Goal: Transaction & Acquisition: Book appointment/travel/reservation

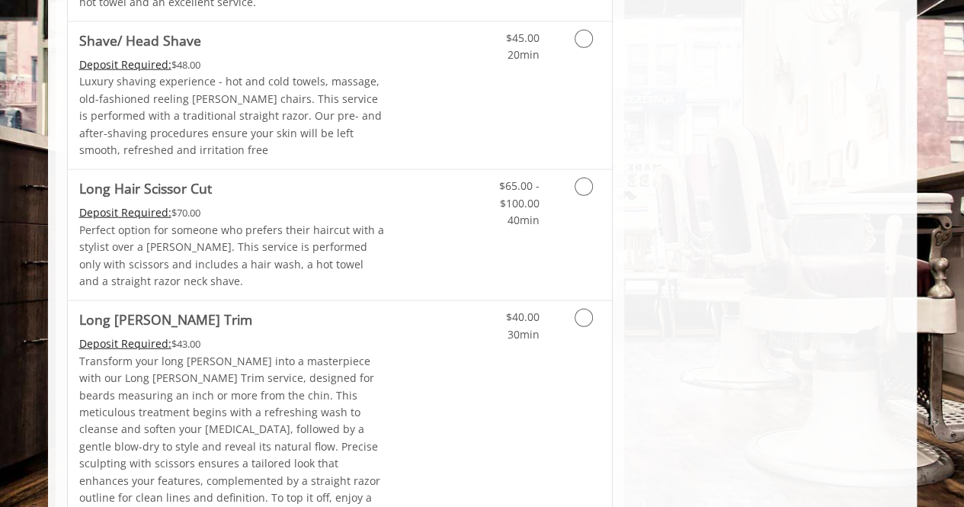
scroll to position [1888, 0]
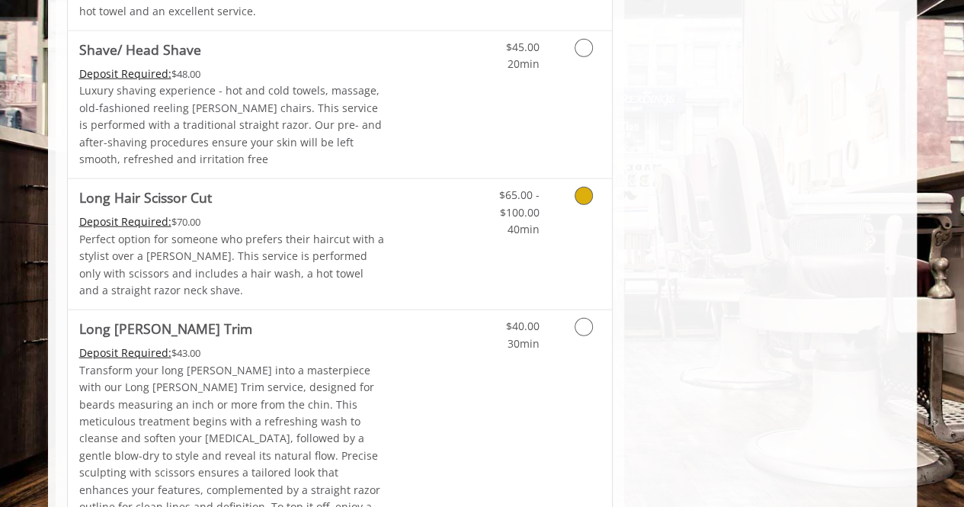
click at [587, 179] on link "Grooming services" at bounding box center [581, 208] width 39 height 59
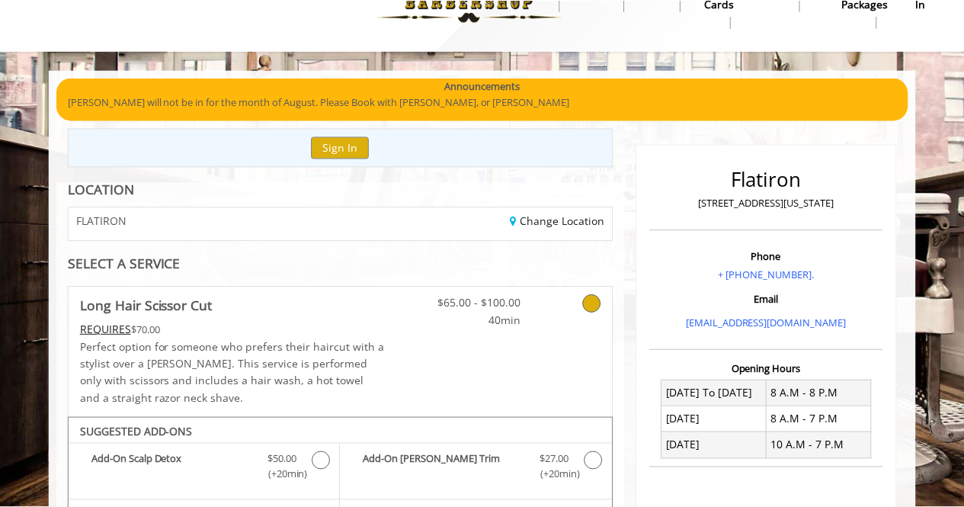
scroll to position [0, 0]
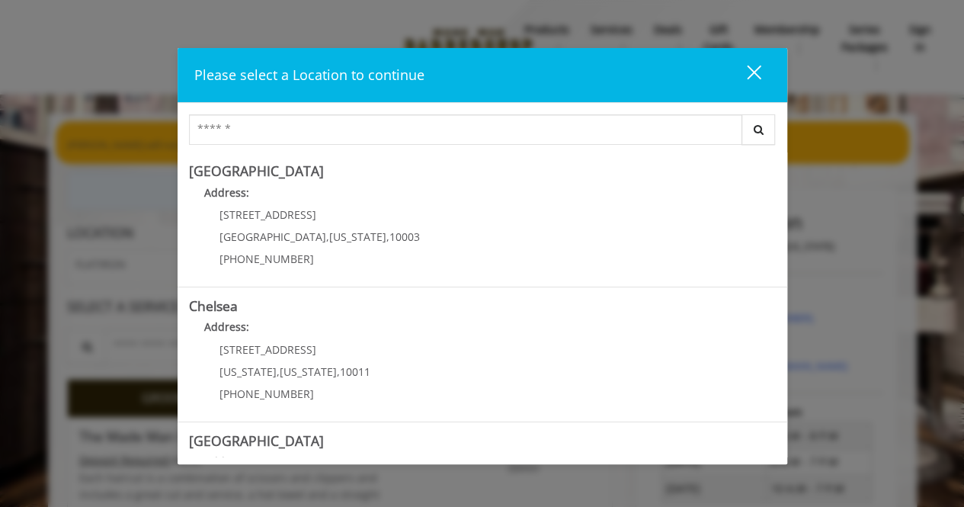
click at [751, 71] on div "close dialog" at bounding box center [753, 72] width 14 height 14
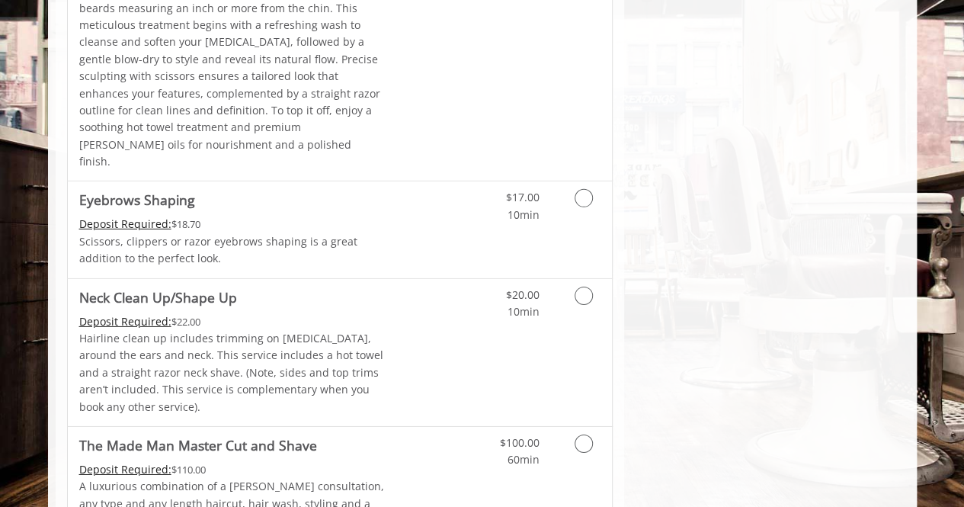
scroll to position [2318, 0]
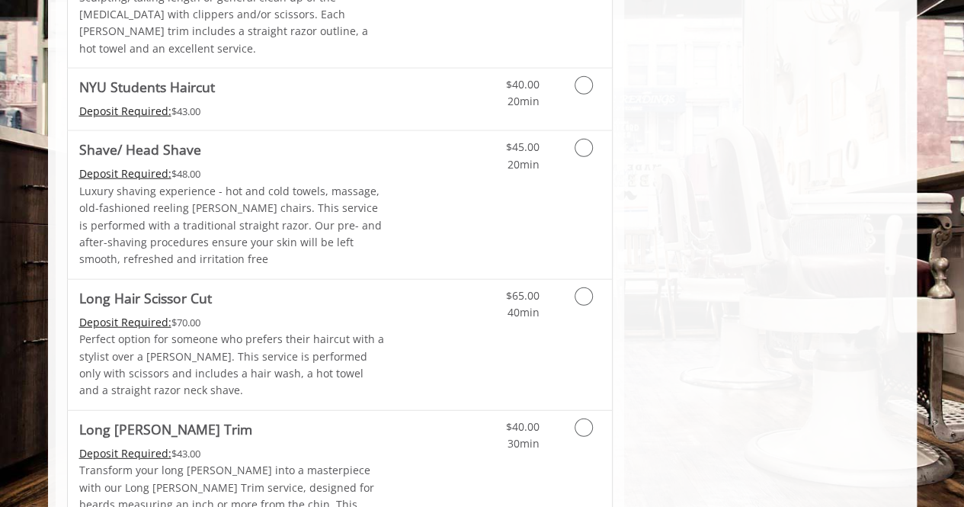
scroll to position [1872, 0]
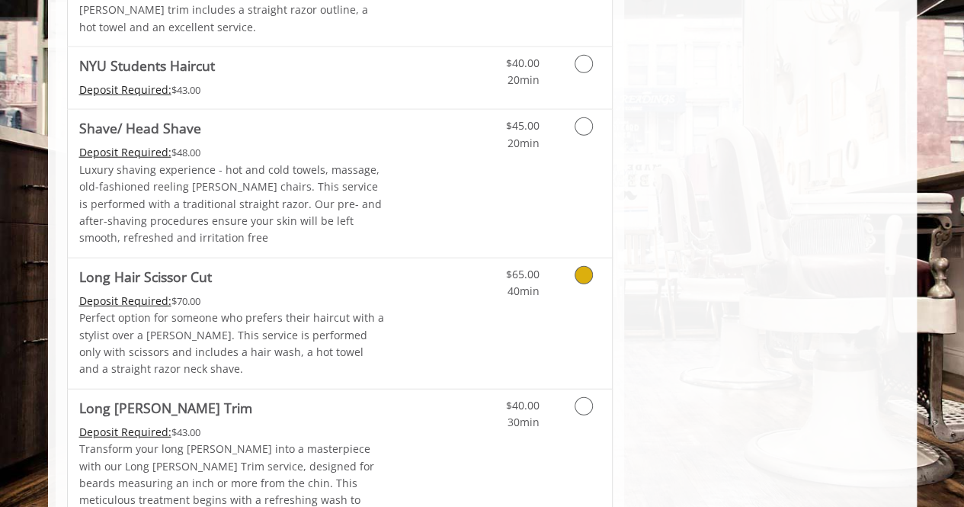
click at [587, 258] on link "Grooming services" at bounding box center [581, 279] width 39 height 42
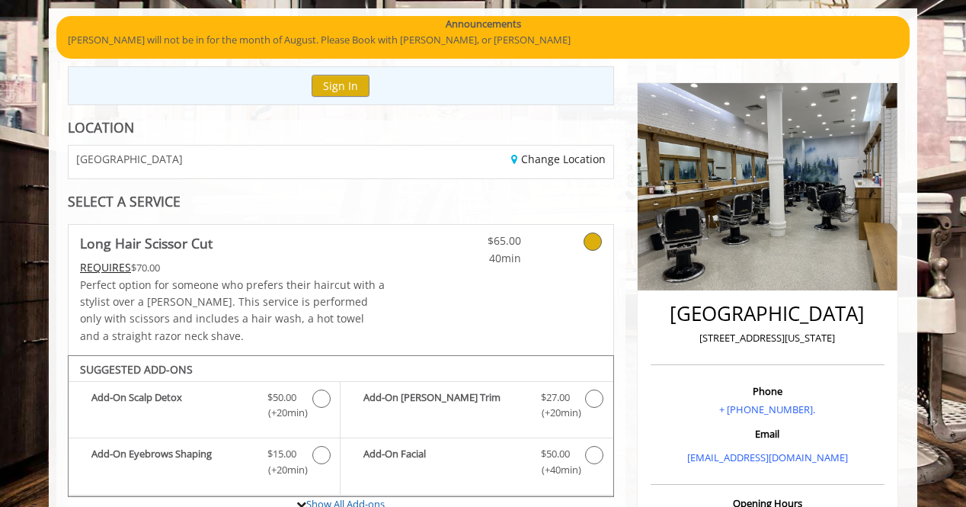
scroll to position [103, 0]
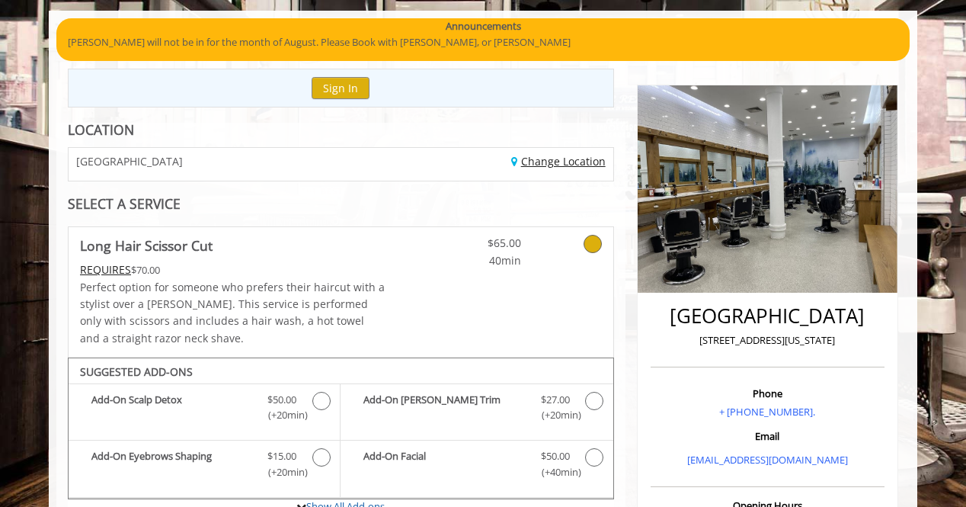
click at [584, 159] on link "Change Location" at bounding box center [558, 161] width 95 height 14
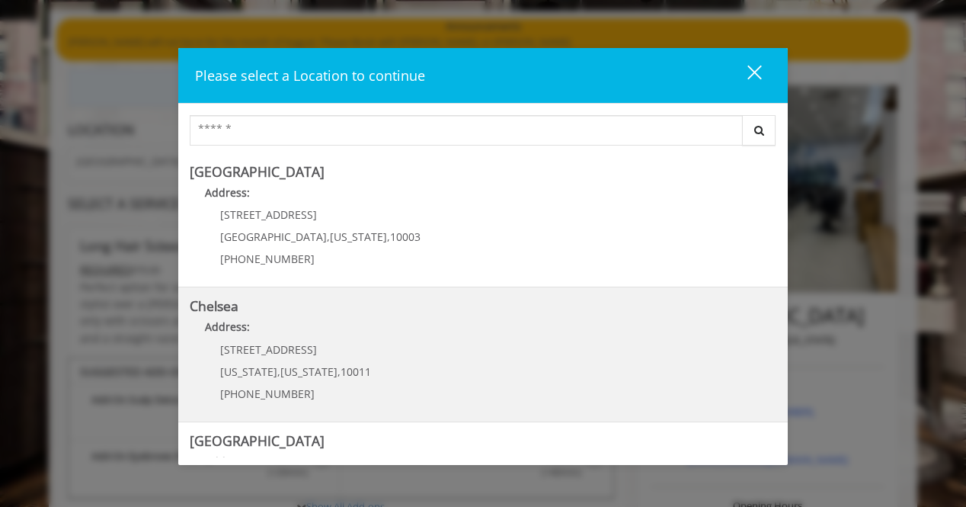
click at [632, 348] on link "Chelsea Address: [STREET_ADDRESS][US_STATE][US_STATE] (917) 639-3902" at bounding box center [483, 354] width 587 height 111
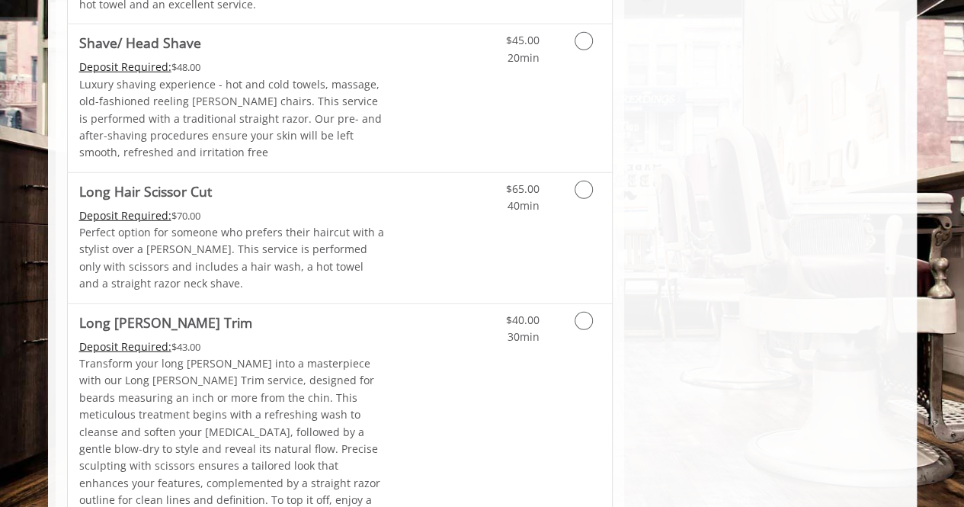
scroll to position [2079, 0]
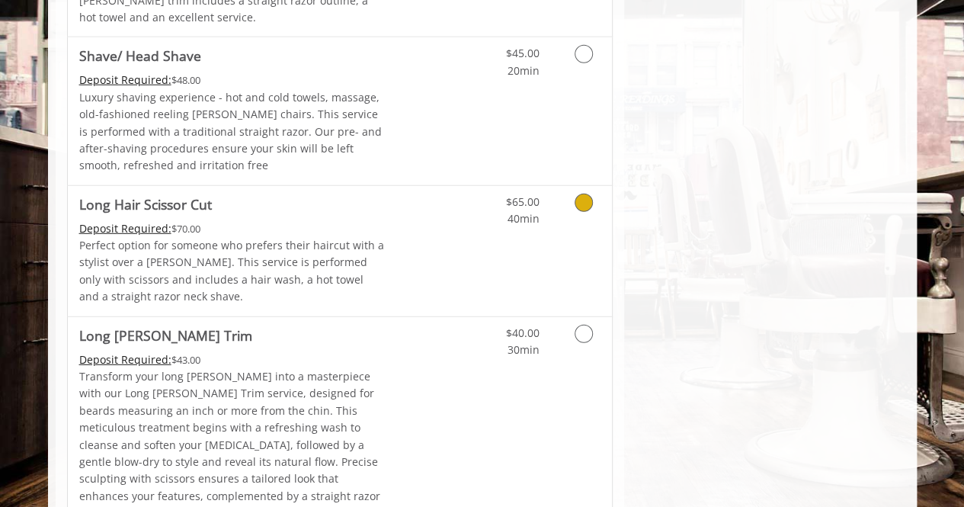
click at [573, 186] on link "Grooming services" at bounding box center [581, 207] width 39 height 42
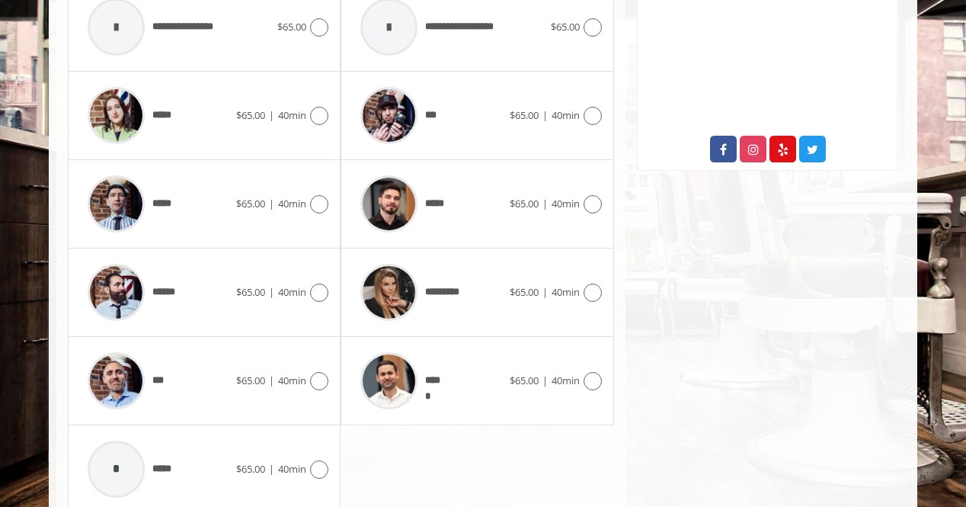
scroll to position [787, 0]
